Goal: Task Accomplishment & Management: Complete application form

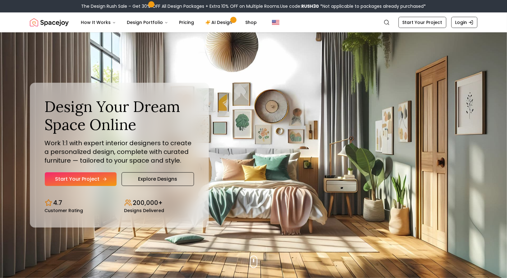
click at [99, 180] on link "Start Your Project" at bounding box center [81, 179] width 72 height 14
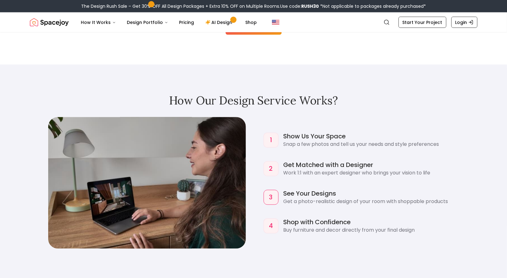
scroll to position [583, 0]
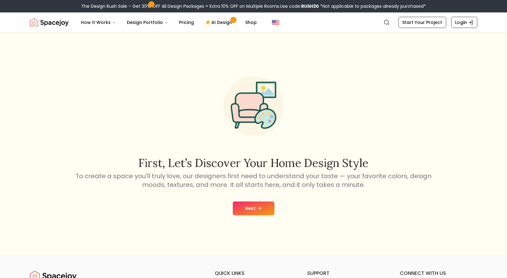
click at [239, 206] on button "Next" at bounding box center [254, 209] width 42 height 14
